Goal: Information Seeking & Learning: Find specific fact

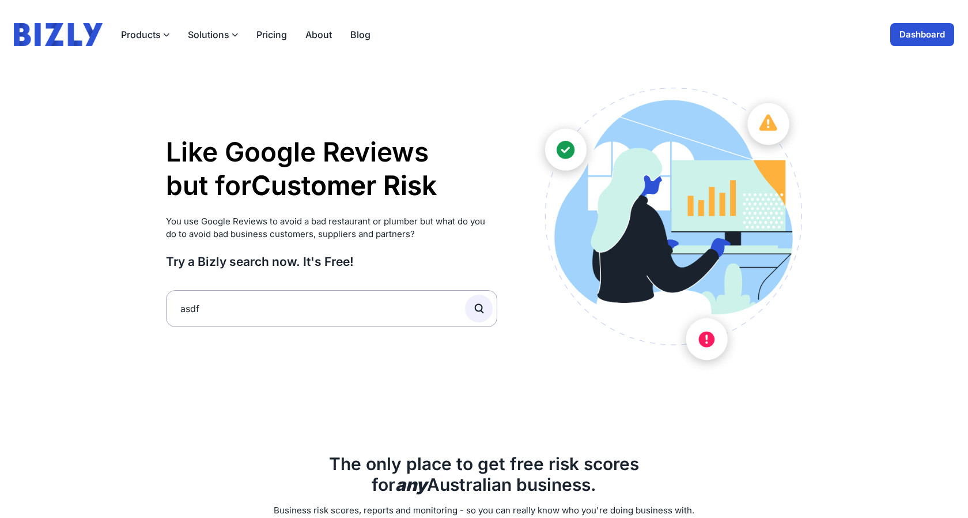
type input "asdf"
click at [465, 295] on button "submit" at bounding box center [479, 309] width 28 height 28
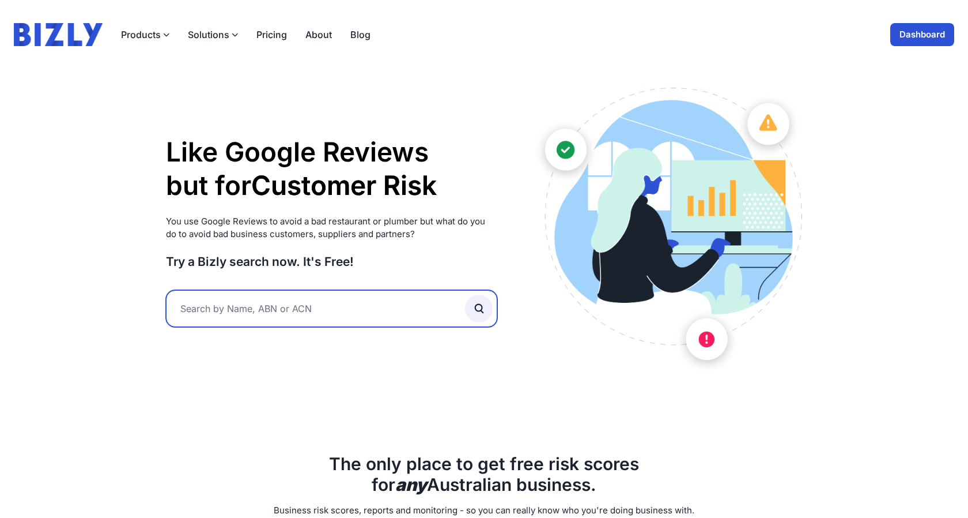
click at [315, 313] on input "text" at bounding box center [331, 308] width 331 height 37
paste input "97687082793"
type input "97687082793"
click at [465, 295] on button "submit" at bounding box center [479, 309] width 28 height 28
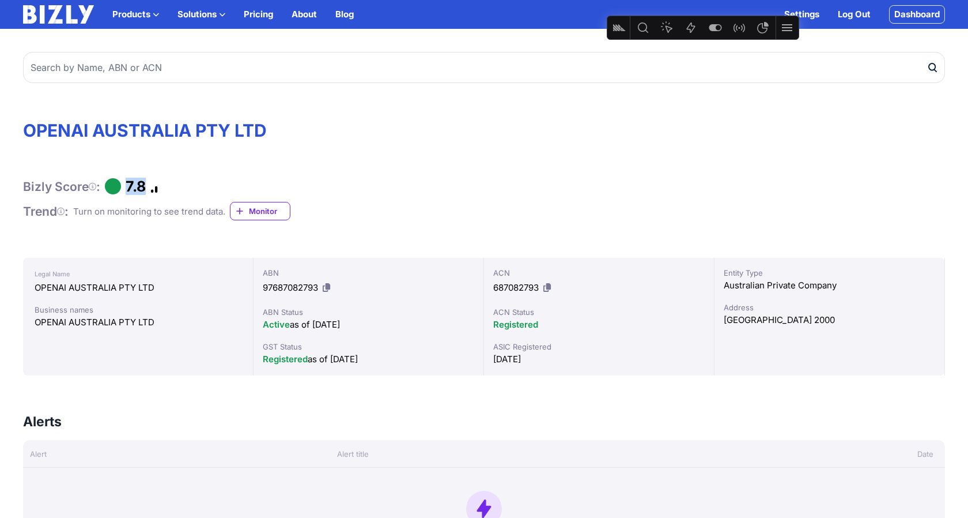
drag, startPoint x: 131, startPoint y: 184, endPoint x: 164, endPoint y: 188, distance: 33.1
click at [164, 188] on div "Bizly Score : 7.8" at bounding box center [484, 186] width 922 height 17
click at [164, 187] on icon at bounding box center [158, 186] width 16 height 1
